Goal: Contribute content

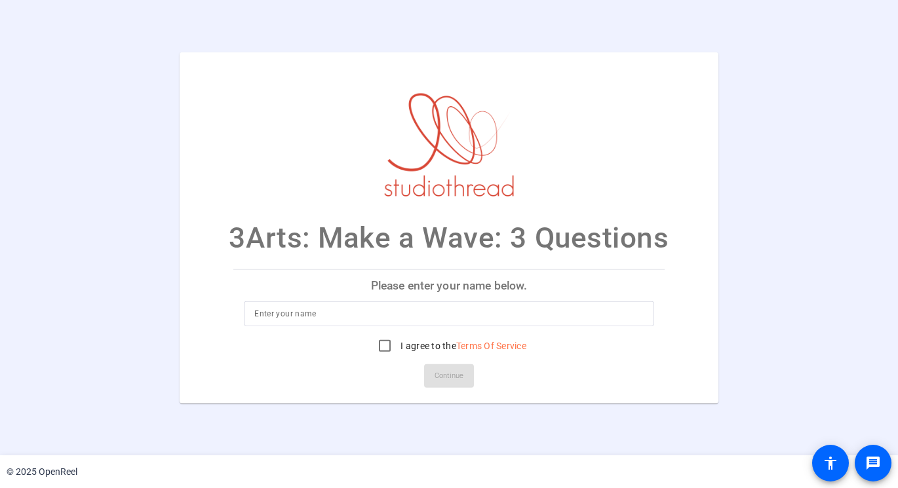
click at [323, 315] on input at bounding box center [448, 314] width 389 height 16
type input "[PERSON_NAME]"
click at [392, 342] on input "I agree to the Terms Of Service" at bounding box center [385, 346] width 26 height 26
checkbox input "true"
click at [441, 373] on span "Continue" at bounding box center [449, 376] width 29 height 20
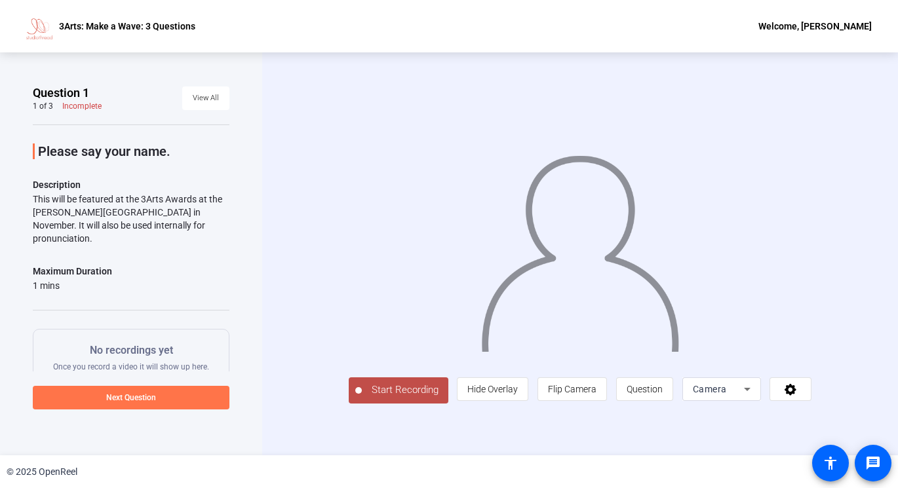
click at [727, 395] on span "Camera" at bounding box center [710, 389] width 34 height 10
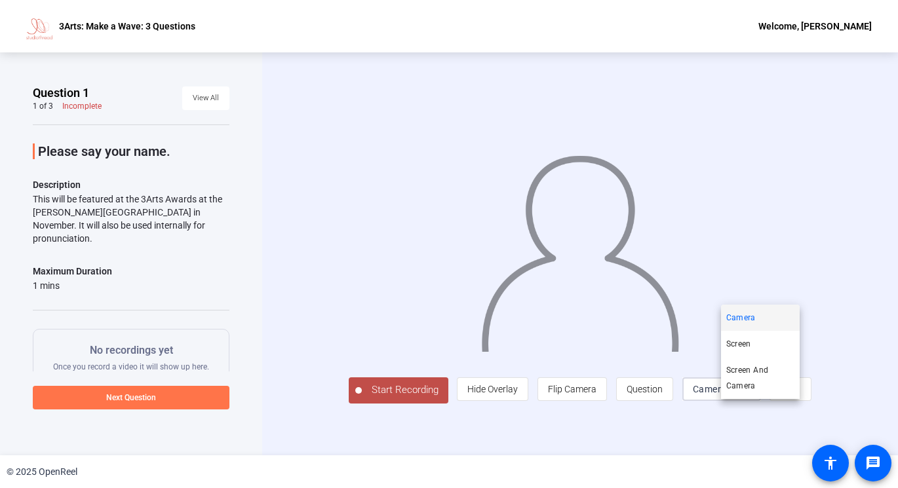
click at [745, 410] on div at bounding box center [449, 244] width 898 height 488
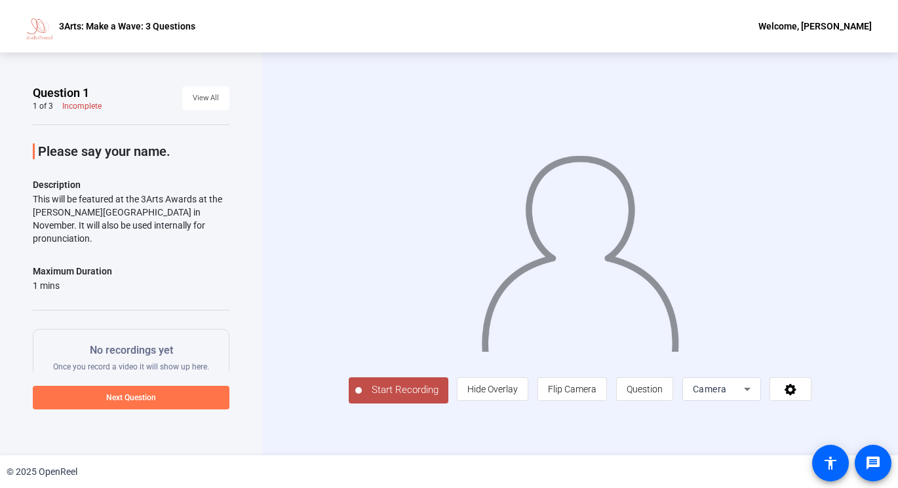
click at [377, 398] on span "Start Recording" at bounding box center [405, 390] width 87 height 15
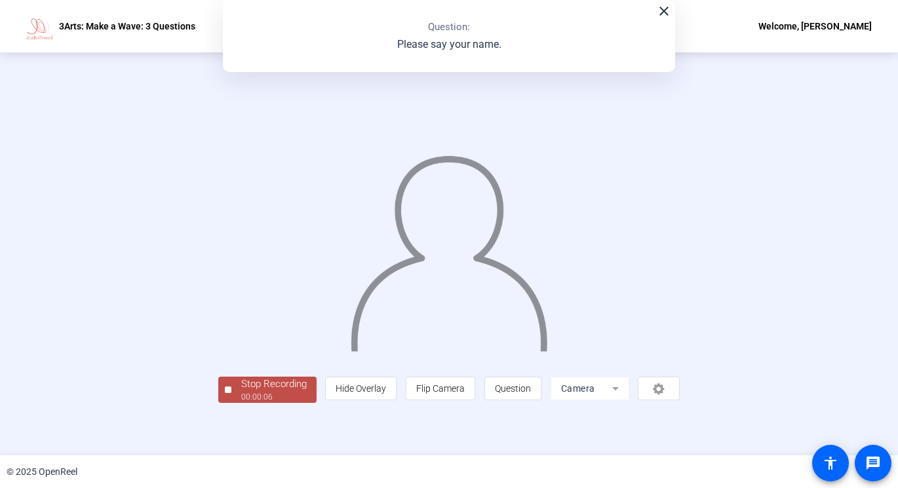
scroll to position [35, 0]
click at [241, 403] on div "00:00:07" at bounding box center [274, 397] width 66 height 12
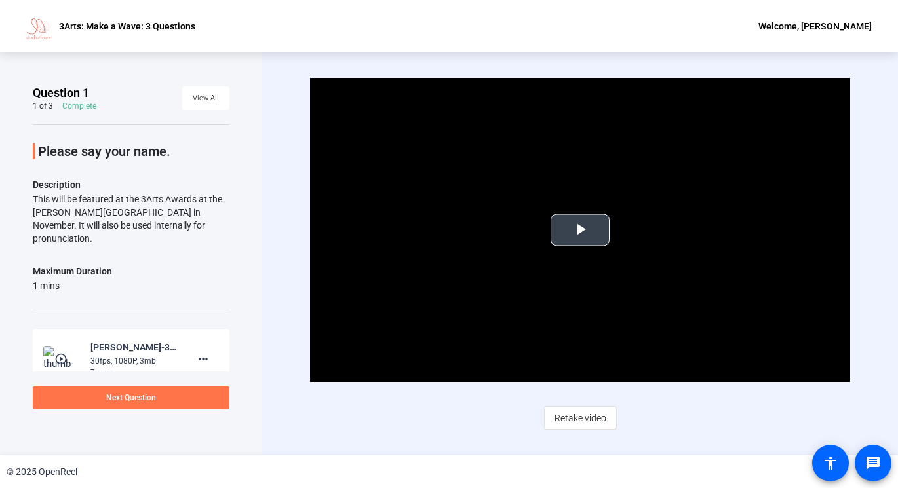
click at [580, 230] on span "Video Player" at bounding box center [580, 230] width 0 height 0
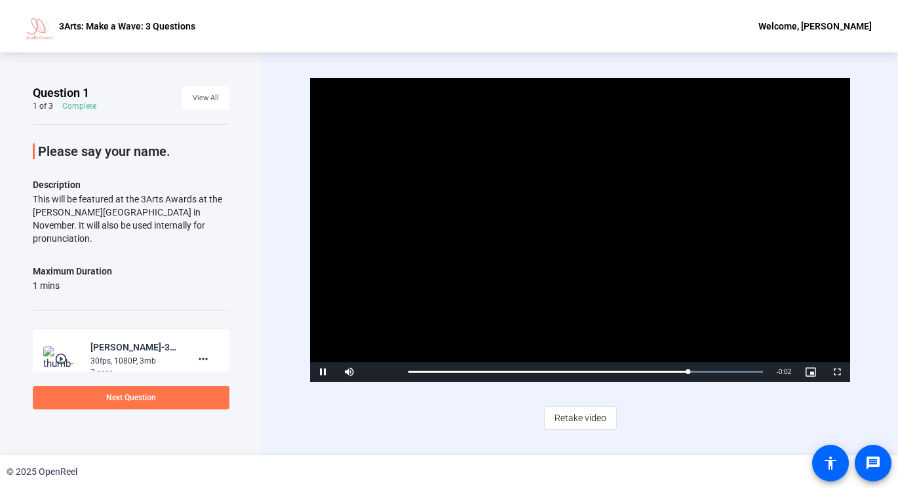
click at [326, 372] on span "Video Player" at bounding box center [323, 372] width 26 height 0
click at [199, 393] on span at bounding box center [131, 397] width 197 height 31
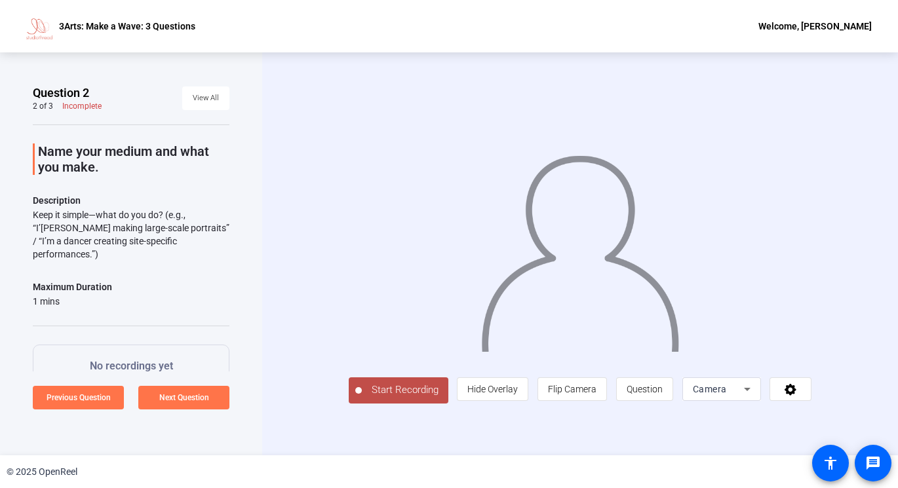
click at [397, 404] on button "Start Recording" at bounding box center [399, 391] width 100 height 26
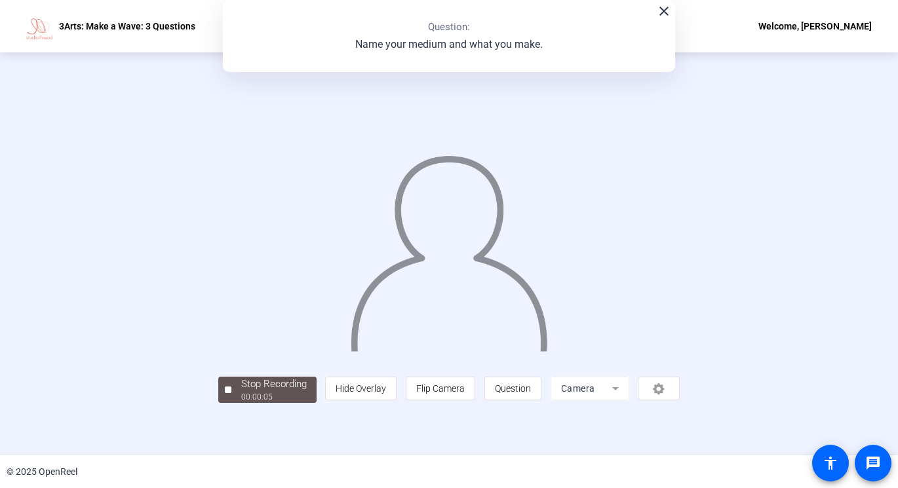
scroll to position [35, 0]
click at [241, 403] on div "00:00:06" at bounding box center [274, 397] width 66 height 12
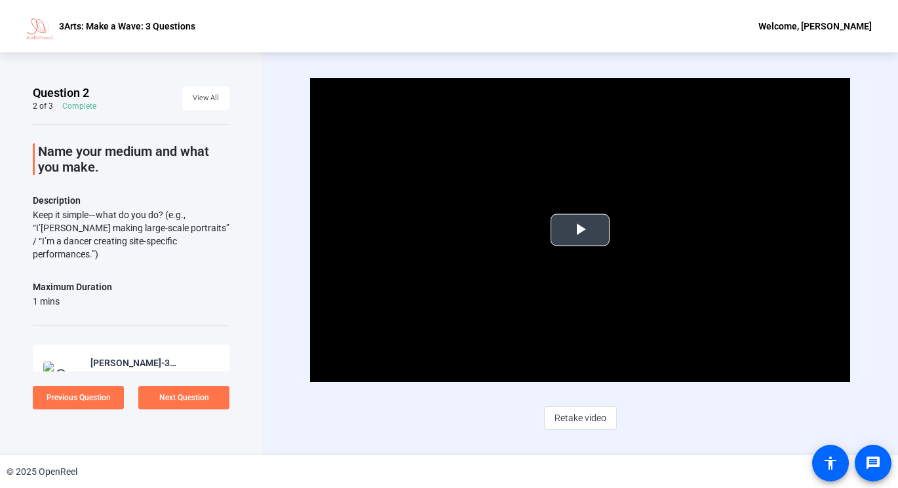
click at [580, 230] on span "Video Player" at bounding box center [580, 230] width 0 height 0
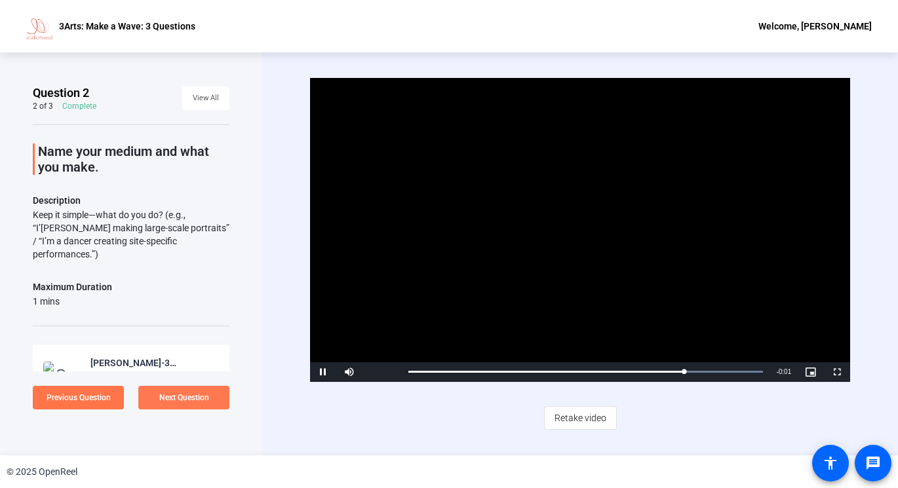
click at [196, 403] on span at bounding box center [183, 397] width 91 height 31
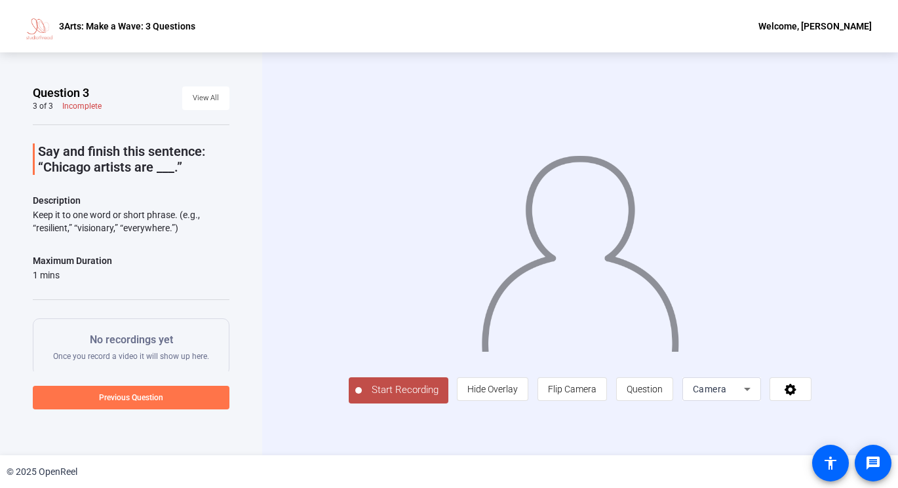
click at [368, 398] on span "Start Recording" at bounding box center [405, 390] width 87 height 15
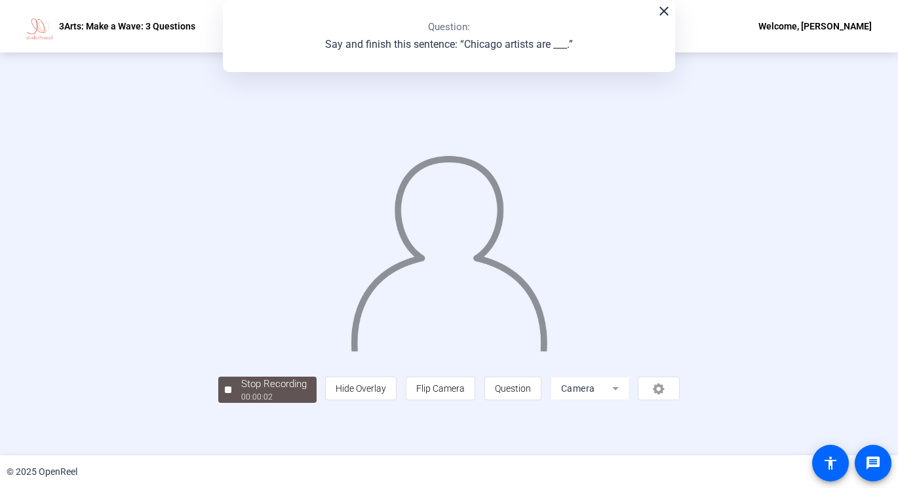
scroll to position [35, 0]
click at [241, 392] on div "Stop Recording" at bounding box center [274, 384] width 66 height 15
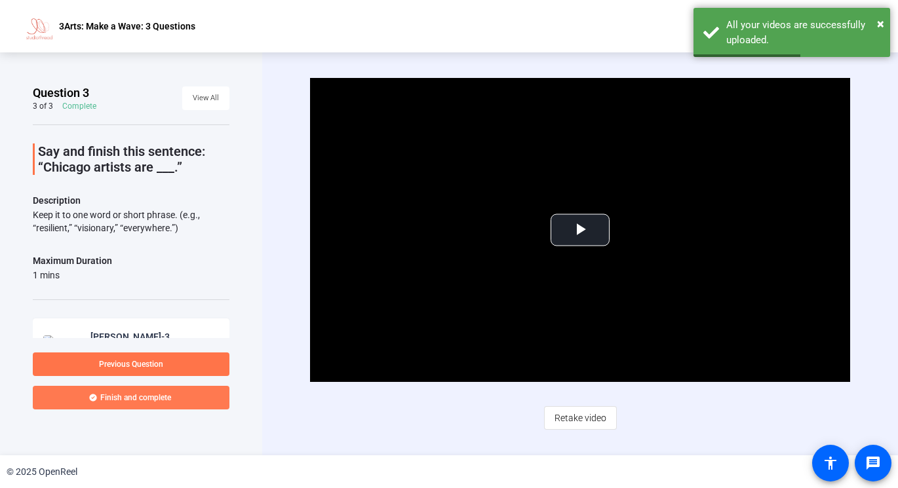
scroll to position [0, 0]
click at [109, 396] on span "Finish and complete" at bounding box center [135, 398] width 71 height 10
